Goal: Task Accomplishment & Management: Check status

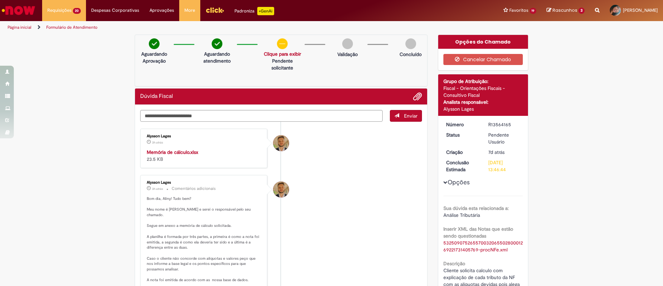
scroll to position [52, 0]
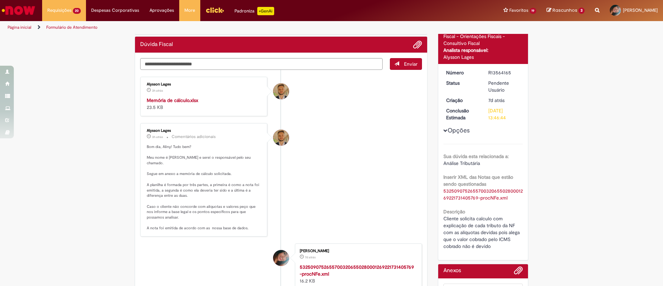
click at [165, 97] on strong "Memória de cálculo.xlsx" at bounding box center [172, 100] width 51 height 6
click at [295, 64] on textarea "Digite sua mensagem aqui..." at bounding box center [261, 64] width 243 height 12
type textarea "*"
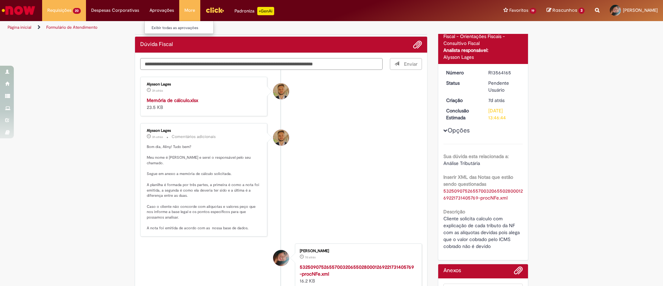
type textarea "**********"
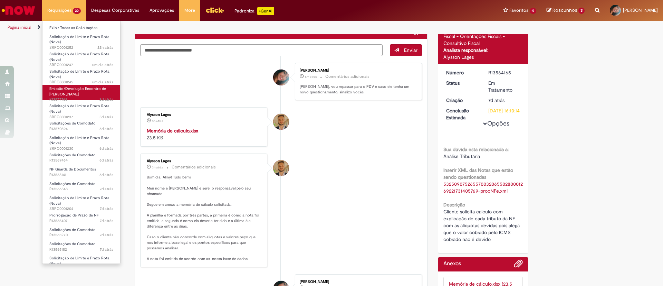
click at [85, 95] on link "Emissão/Devolução Encontro de Contas Fornecedor 2d atrás 2 dias atrás R13577768" at bounding box center [81, 92] width 78 height 15
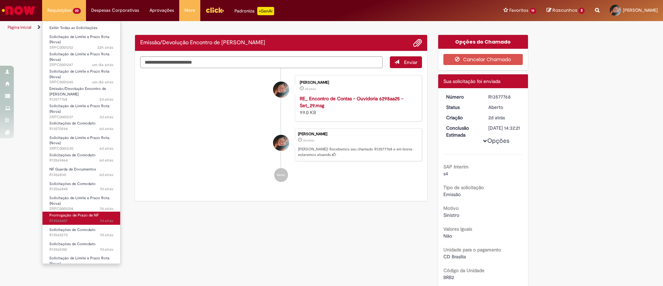
click at [80, 217] on span "Prorrogação de Prazo de NF" at bounding box center [73, 214] width 49 height 5
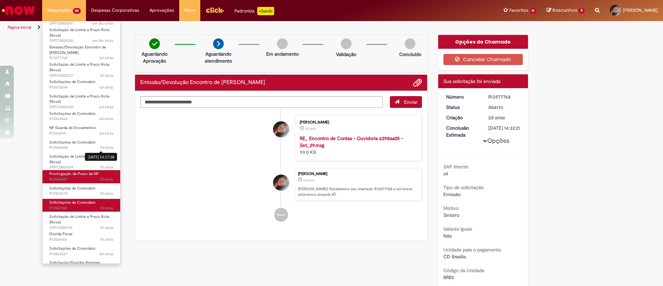
scroll to position [83, 0]
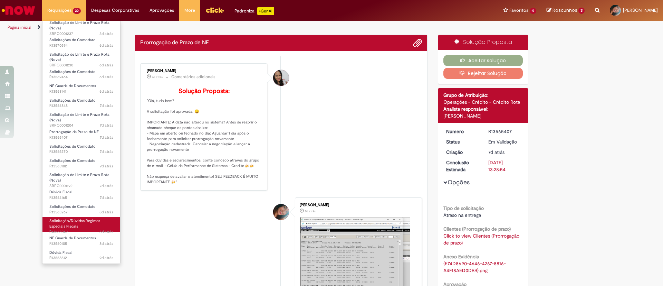
click at [87, 218] on span "Solicitação/Dúvidas Regimes Especiais Fiscais" at bounding box center [74, 223] width 51 height 11
